Goal: Task Accomplishment & Management: Complete application form

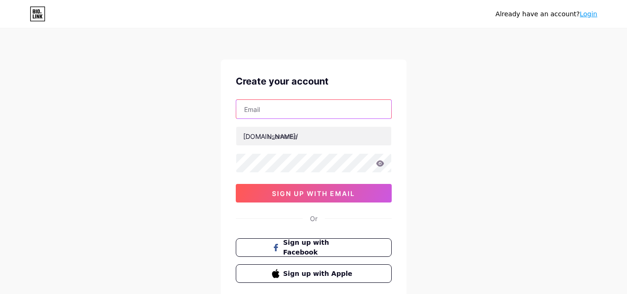
click at [295, 112] on input "text" at bounding box center [313, 109] width 155 height 19
click at [304, 109] on input "text" at bounding box center [313, 109] width 155 height 19
paste input "[EMAIL_ADDRESS][DOMAIN_NAME]"
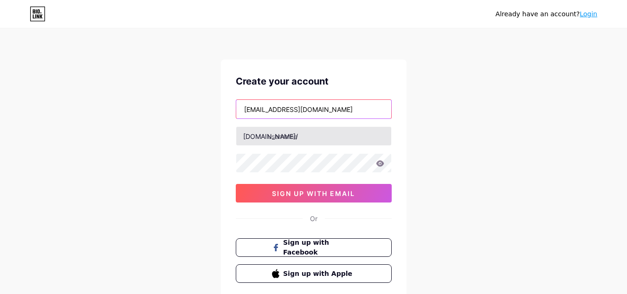
type input "[EMAIL_ADDRESS][DOMAIN_NAME]"
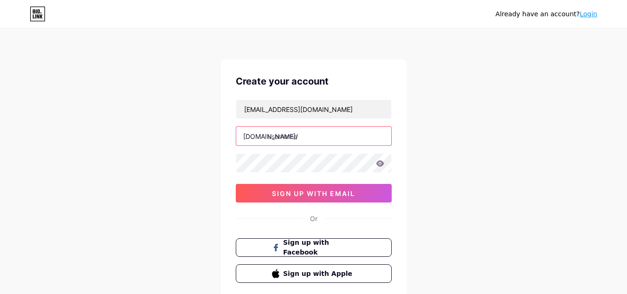
click at [299, 136] on input "text" at bounding box center [313, 136] width 155 height 19
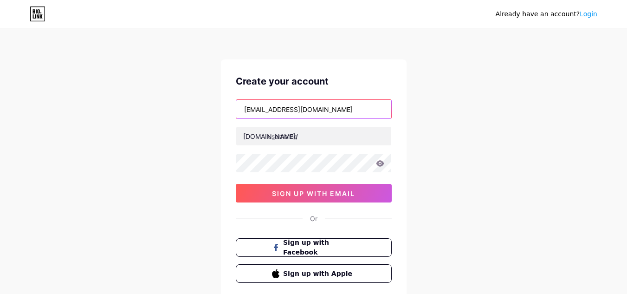
drag, startPoint x: 298, startPoint y: 109, endPoint x: 232, endPoint y: 106, distance: 65.9
click at [232, 106] on div "Create your account [EMAIL_ADDRESS][DOMAIN_NAME] [DOMAIN_NAME]/ sign up with em…" at bounding box center [314, 178] width 186 height 238
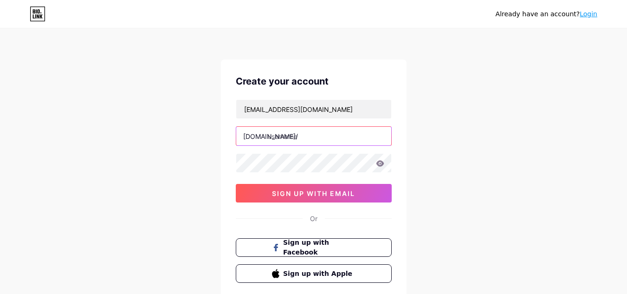
click at [291, 131] on input "text" at bounding box center [313, 136] width 155 height 19
paste input "reverendelizabeth"
type input "reverendelizabeth"
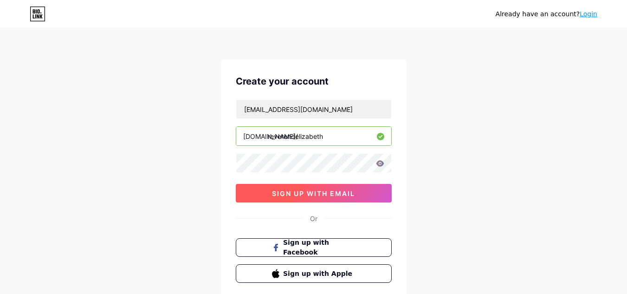
click at [308, 192] on span "sign up with email" at bounding box center [313, 193] width 83 height 8
